Goal: Task Accomplishment & Management: Use online tool/utility

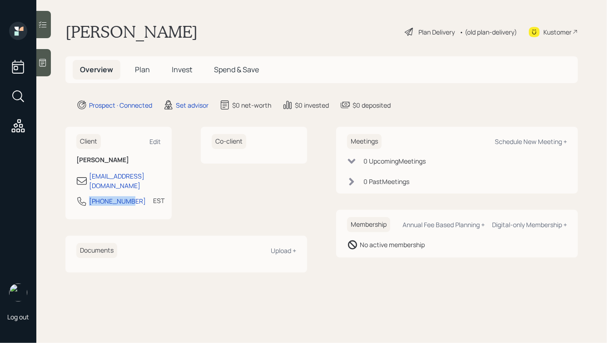
drag, startPoint x: 130, startPoint y: 194, endPoint x: 83, endPoint y: 194, distance: 46.4
click at [83, 196] on div "[PHONE_NUMBER]" at bounding box center [111, 201] width 70 height 11
copy div "[PHONE_NUMBER]"
click at [515, 142] on div "Schedule New Meeting +" at bounding box center [531, 141] width 72 height 9
select select "round-[PERSON_NAME]"
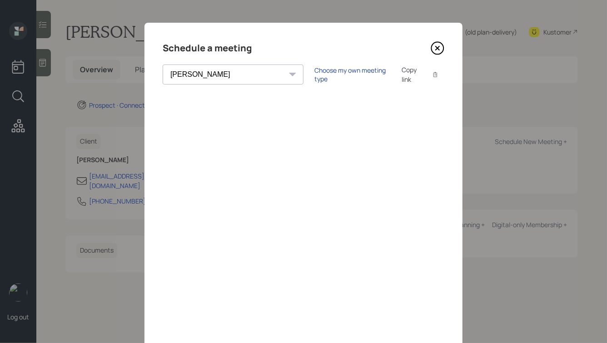
click at [315, 75] on div "Choose my own meeting type" at bounding box center [353, 74] width 76 height 17
